Goal: Find specific page/section: Find specific page/section

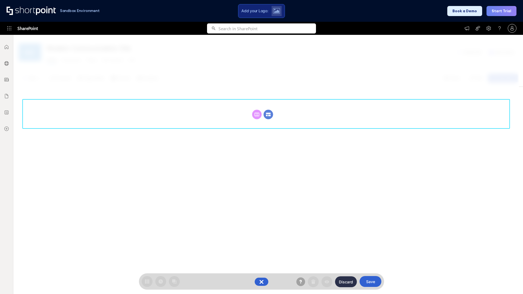
scroll to position [75, 0]
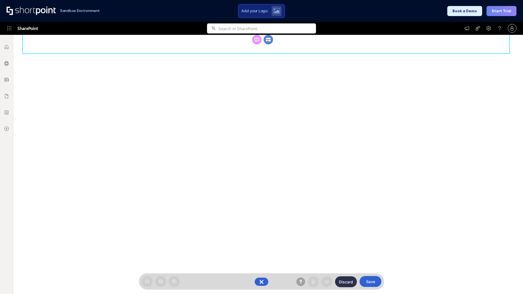
click at [268, 44] on circle at bounding box center [268, 40] width 10 height 10
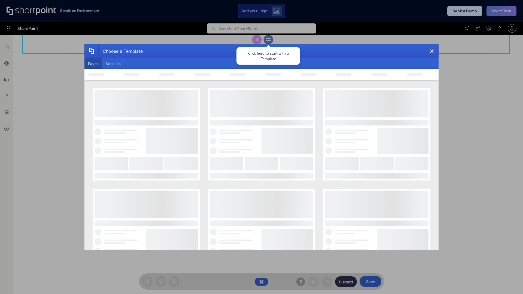
scroll to position [0, 0]
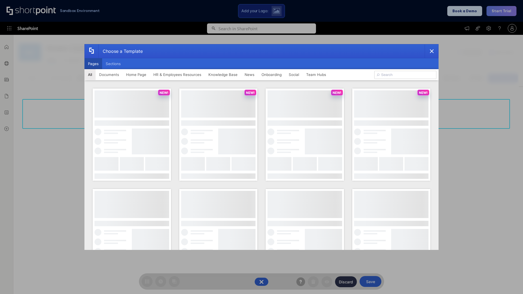
click at [93, 64] on button "Pages" at bounding box center [93, 63] width 18 height 11
type input "HR 9"
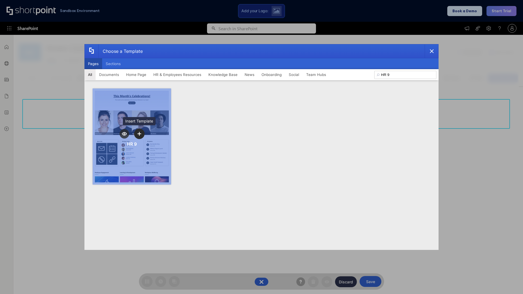
click at [139, 134] on icon "template selector" at bounding box center [139, 134] width 4 height 4
